Goal: Task Accomplishment & Management: Manage account settings

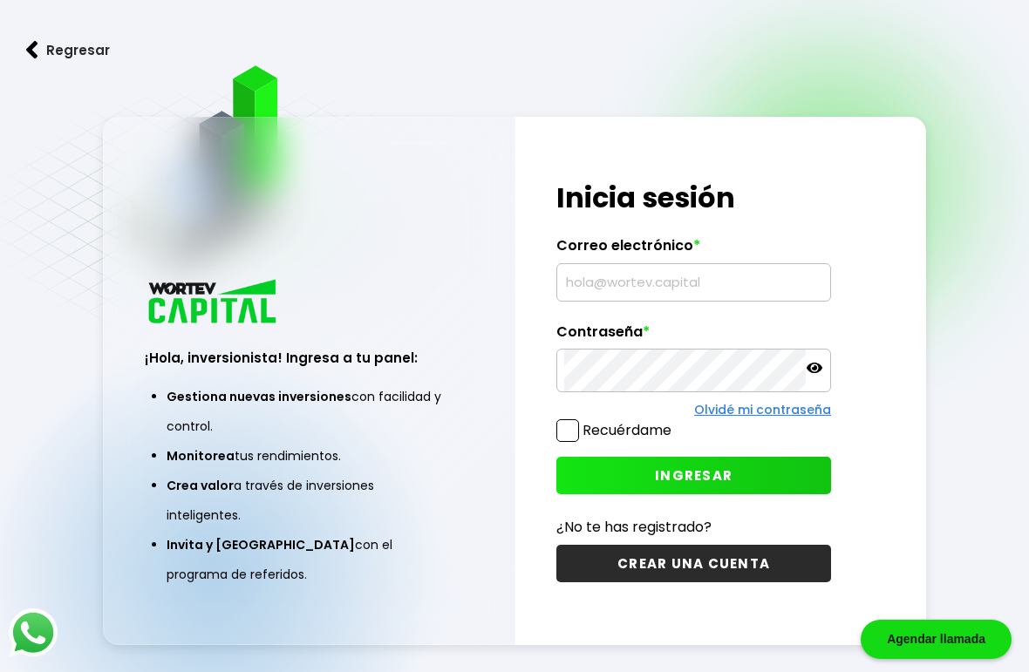
click at [678, 301] on input "text" at bounding box center [693, 282] width 259 height 37
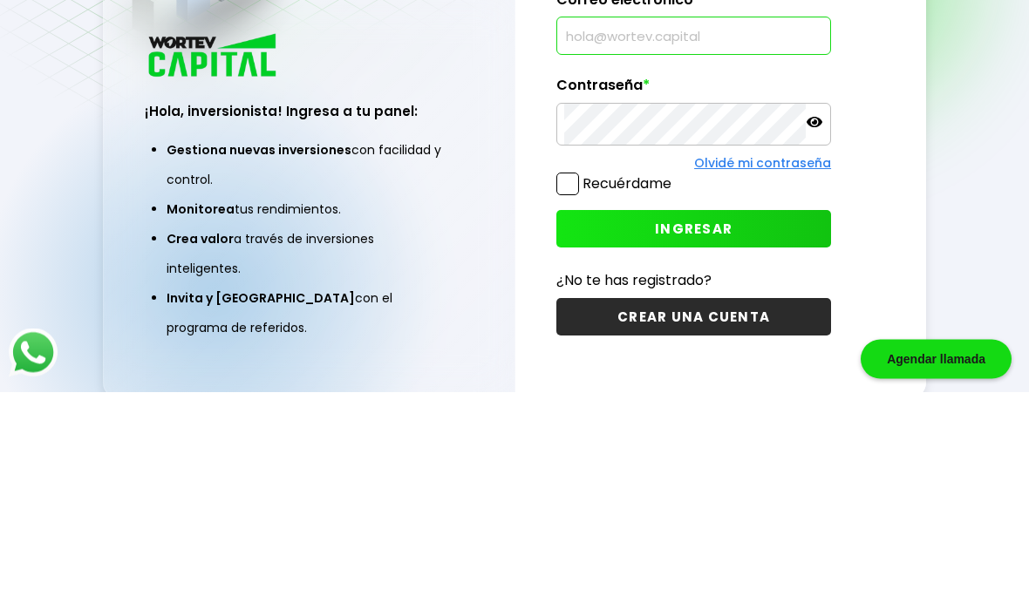
scroll to position [159, 0]
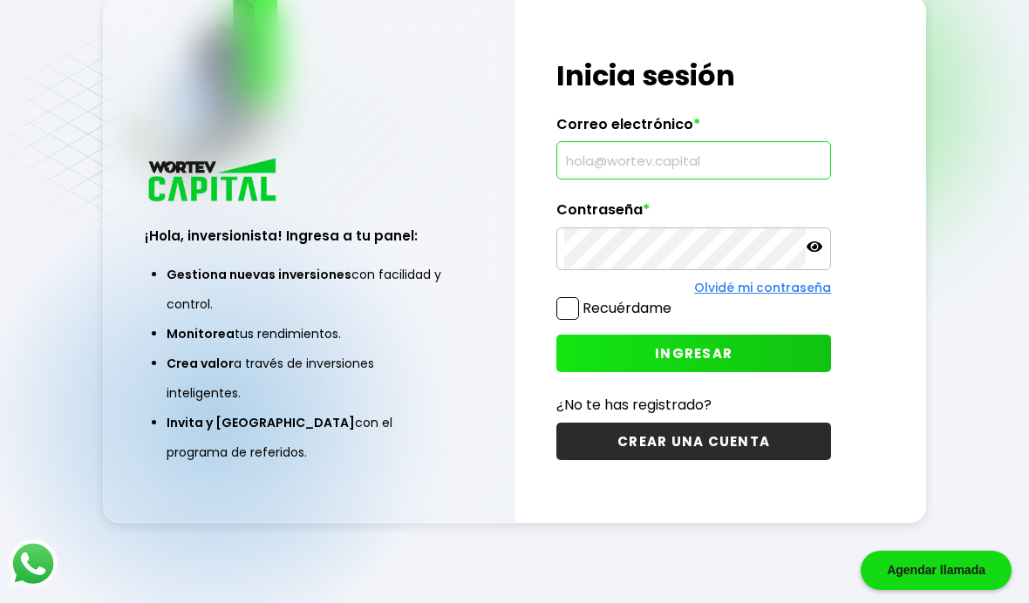
type input "[EMAIL_ADDRESS][DOMAIN_NAME]"
click at [963, 137] on div "Regresar ¡Hola, inversionista! Ingresa a tu panel: Gestiona nuevas inversiones …" at bounding box center [514, 258] width 1029 height 690
click at [689, 344] on span "INGRESAR" at bounding box center [694, 353] width 78 height 18
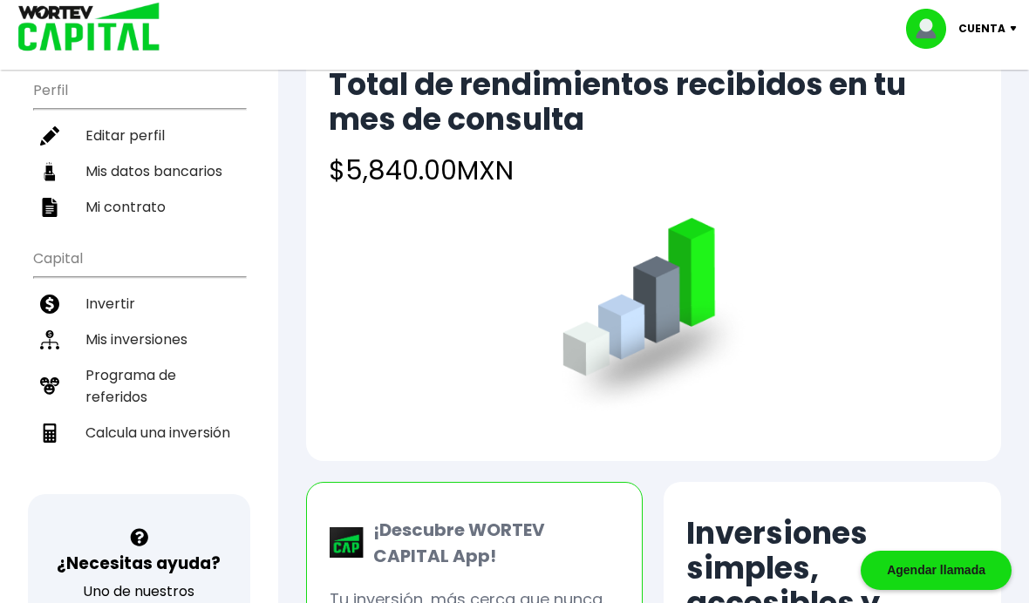
scroll to position [137, 0]
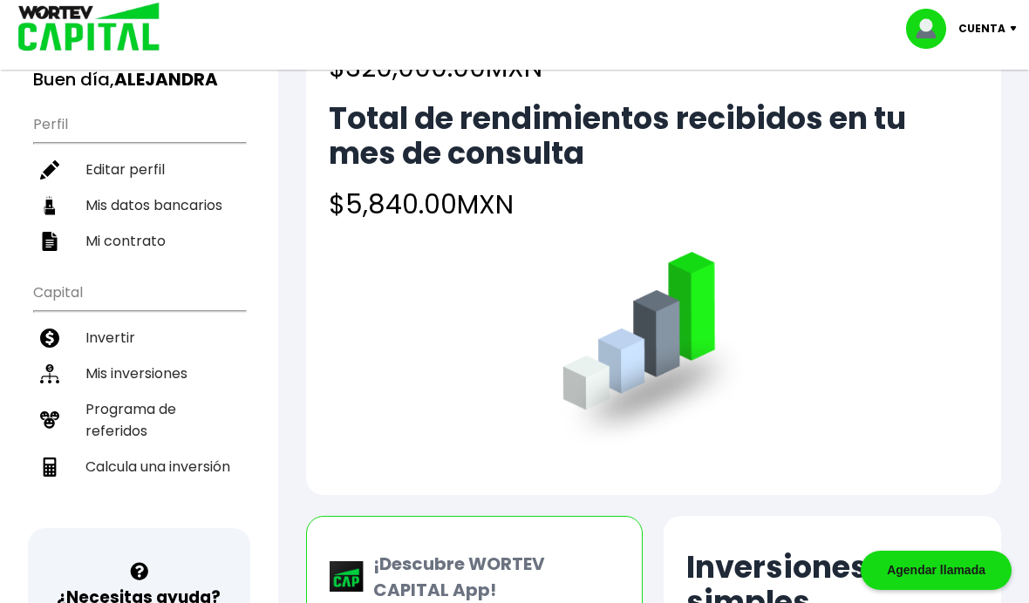
click at [151, 367] on li "Mis inversiones" at bounding box center [139, 374] width 212 height 36
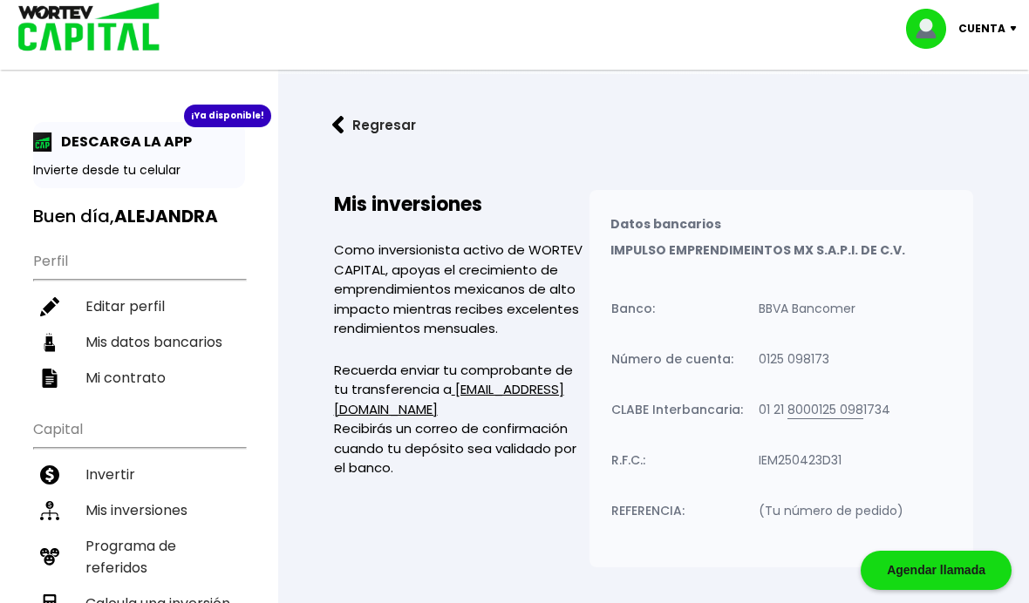
click at [978, 29] on p "Cuenta" at bounding box center [981, 29] width 47 height 26
click at [962, 121] on li "Cerrar sesión" at bounding box center [963, 117] width 139 height 36
